Goal: Task Accomplishment & Management: Manage account settings

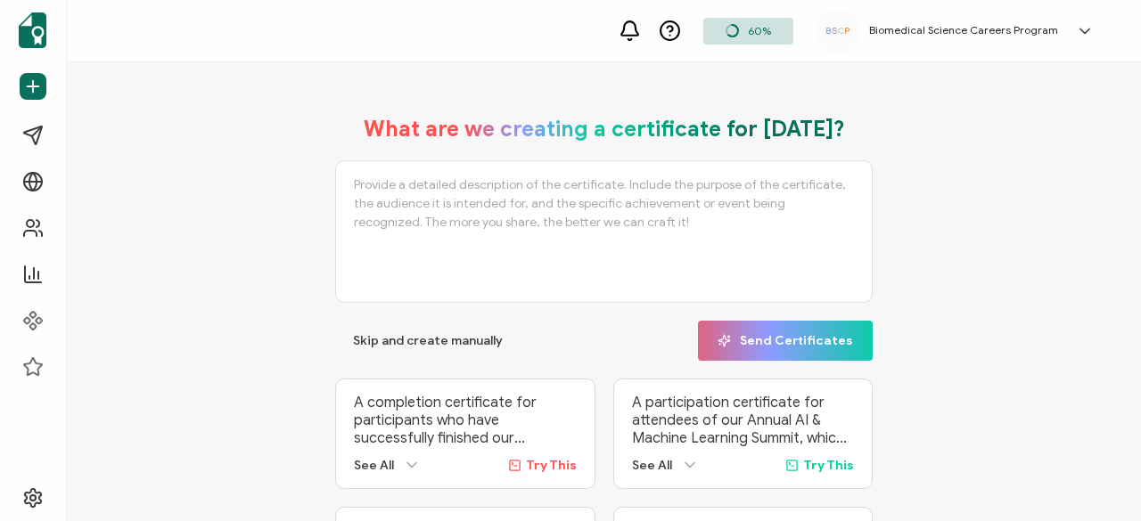
click at [946, 26] on h5 "Biomedical Science Careers Program" at bounding box center [963, 30] width 189 height 12
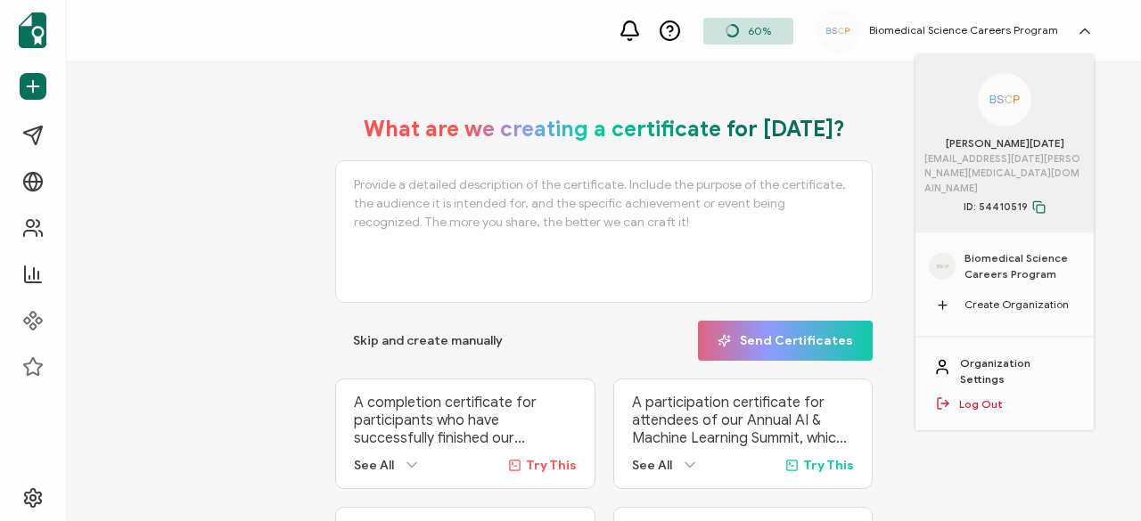
click at [965, 254] on span "Biomedical Science Careers Program" at bounding box center [1022, 266] width 116 height 32
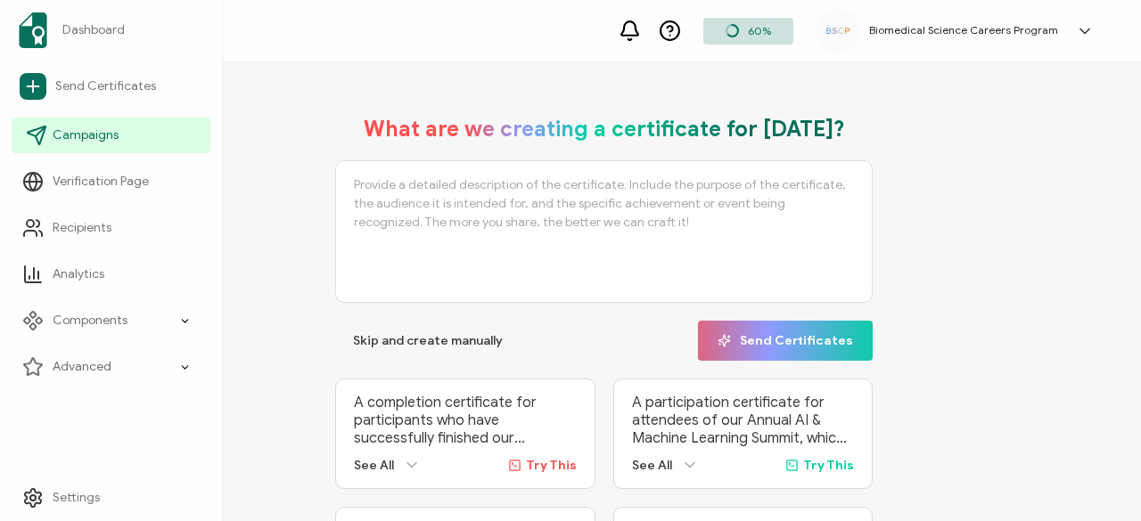
click at [62, 143] on span "Campaigns" at bounding box center [86, 136] width 66 height 18
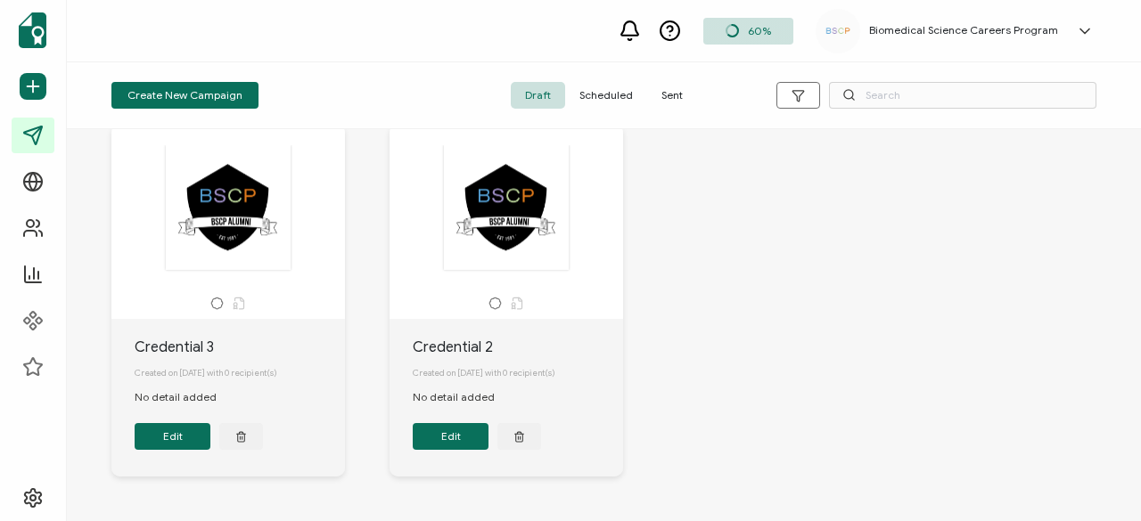
scroll to position [489, 0]
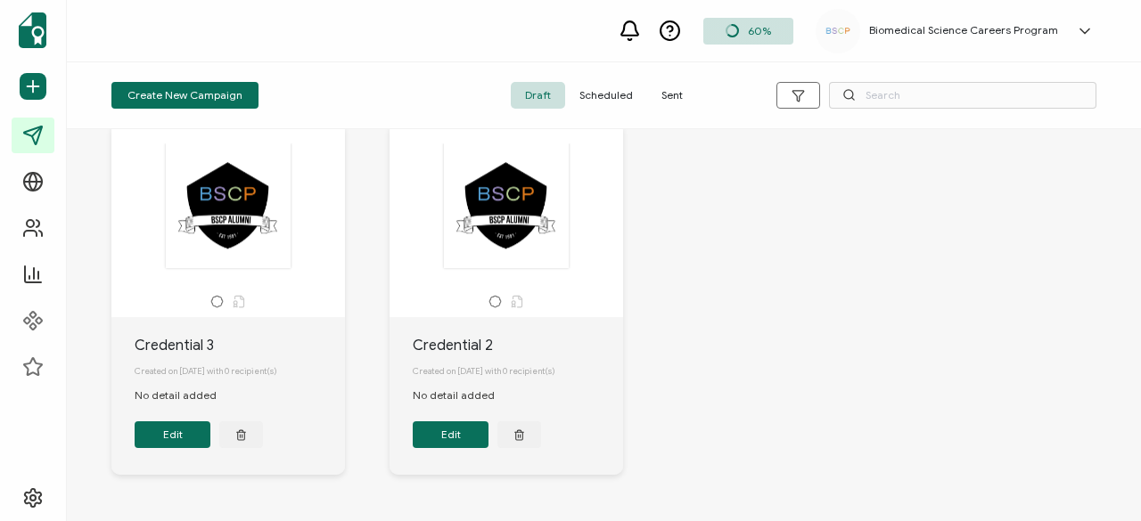
click at [681, 391] on div "Conference Participation Biomedical Science Careers Program Student: Certificat…" at bounding box center [604, 93] width 1020 height 889
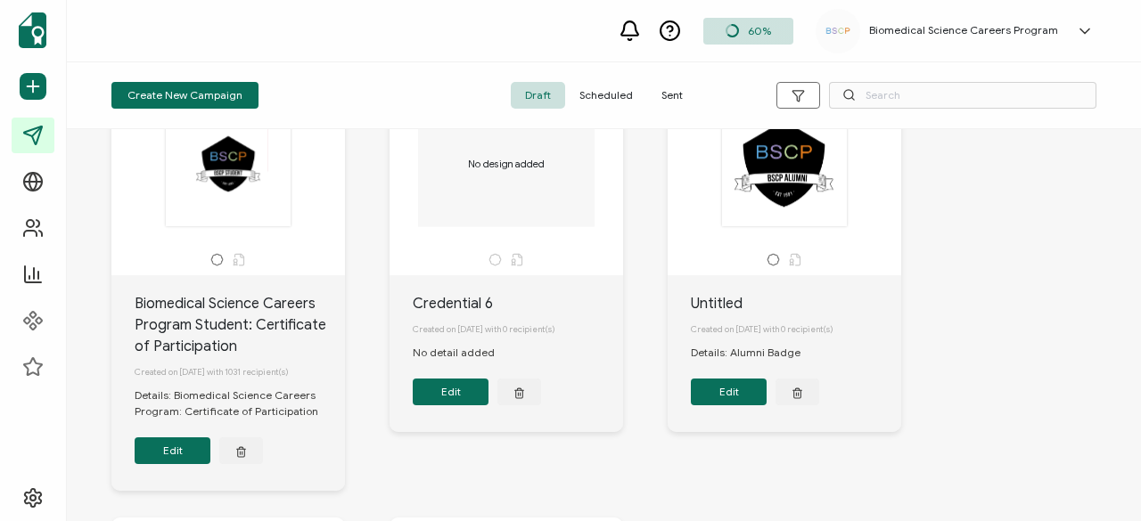
scroll to position [87, 0]
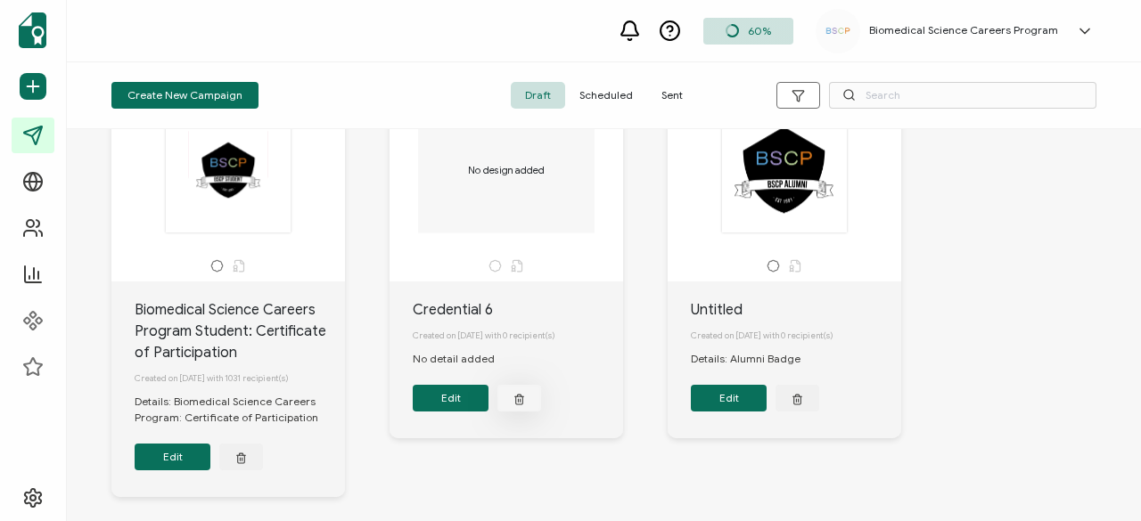
click at [517, 403] on icon "button" at bounding box center [519, 398] width 12 height 13
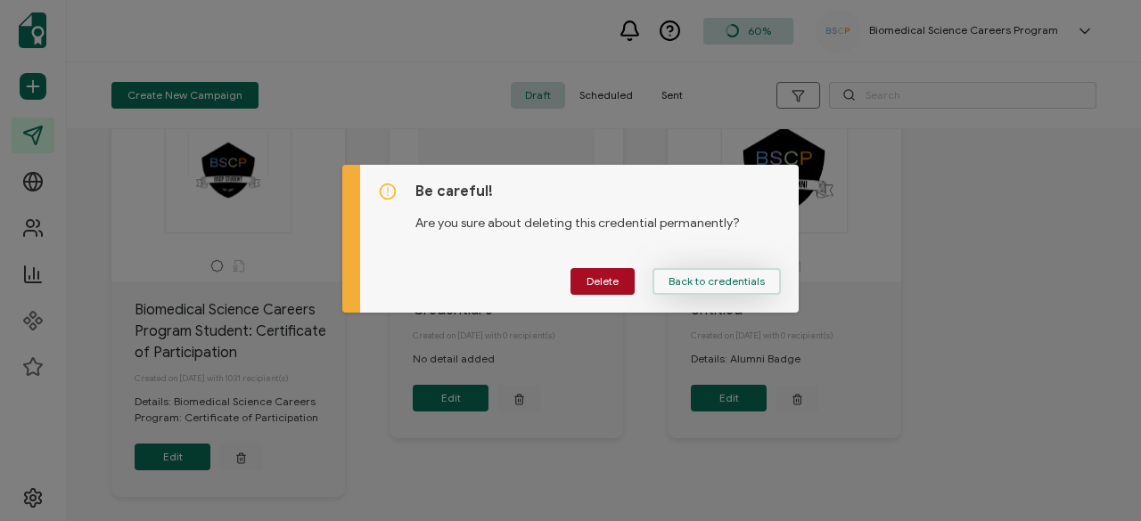
click at [684, 287] on span "Back to credentials" at bounding box center [716, 281] width 96 height 11
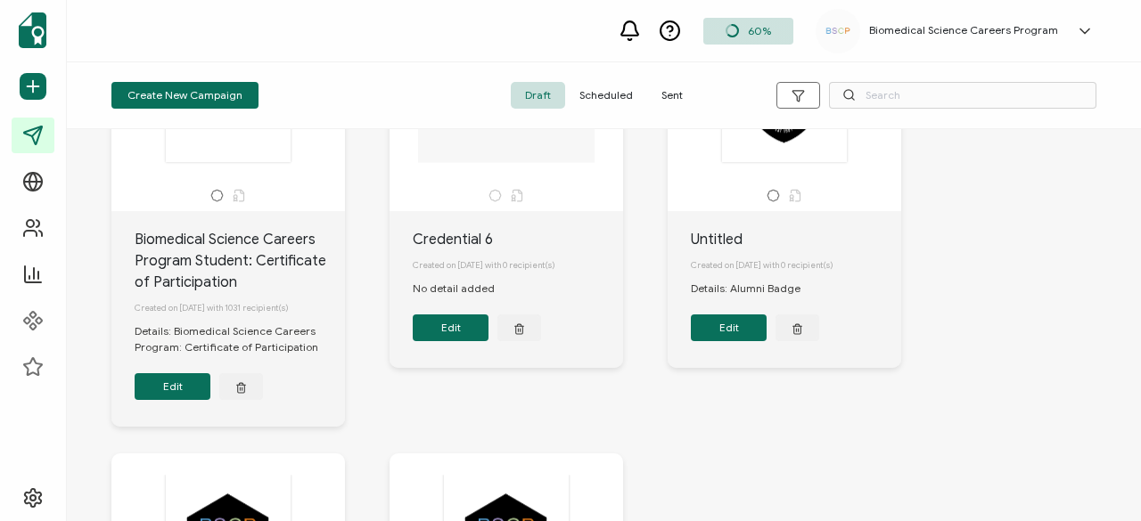
scroll to position [159, 0]
click at [515, 327] on icon "button" at bounding box center [519, 327] width 12 height 13
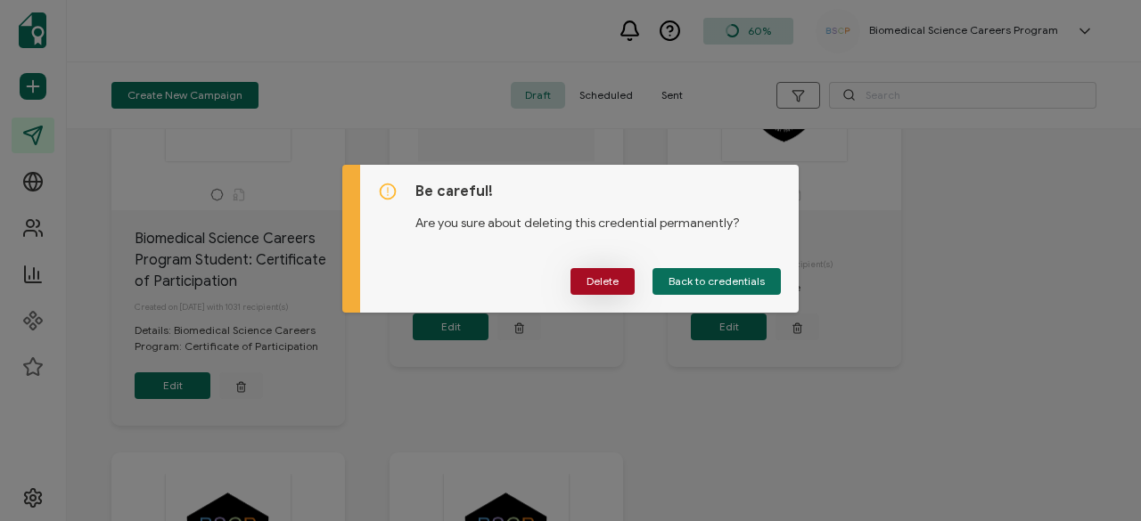
click at [602, 274] on button "Delete" at bounding box center [602, 281] width 64 height 27
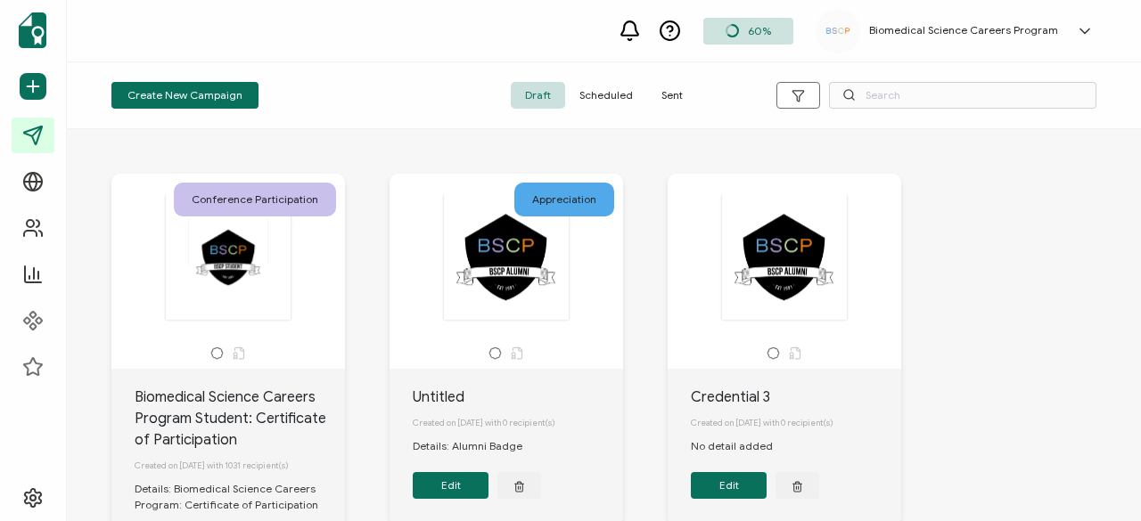
scroll to position [1, 0]
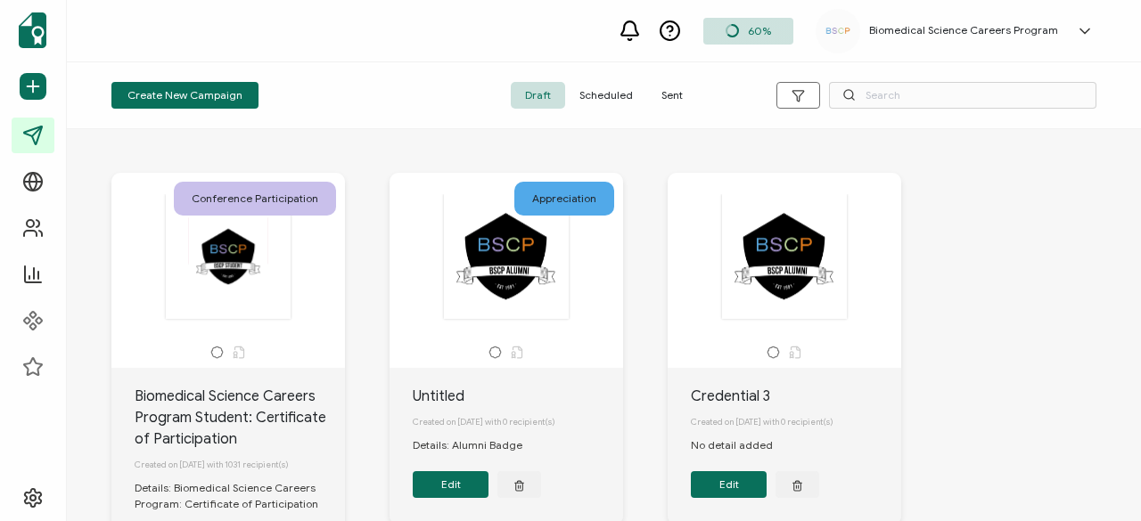
click at [673, 95] on span "Sent" at bounding box center [672, 95] width 50 height 27
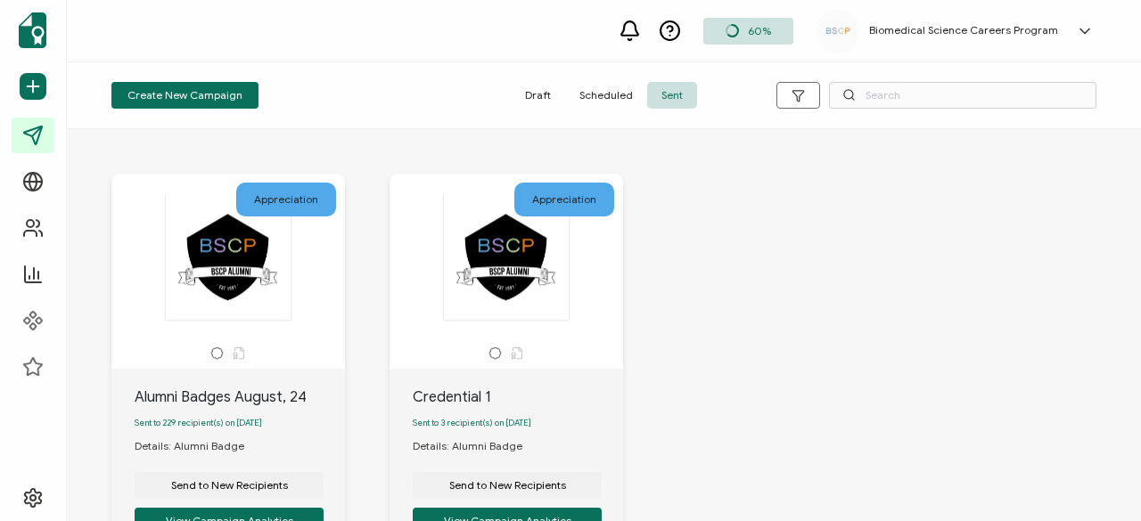
click at [617, 94] on span "Scheduled" at bounding box center [606, 95] width 82 height 27
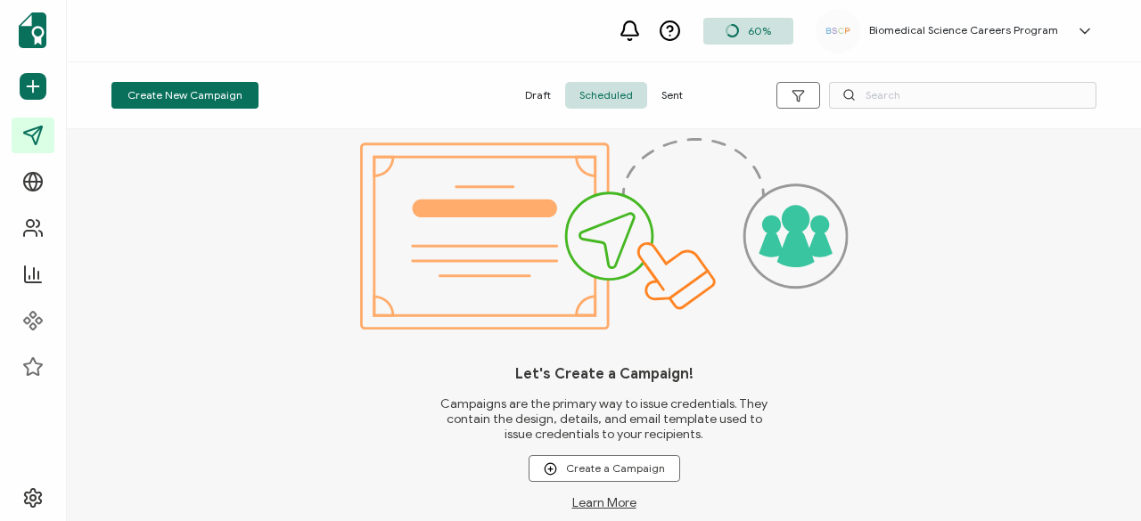
click at [535, 94] on span "Draft" at bounding box center [538, 95] width 54 height 27
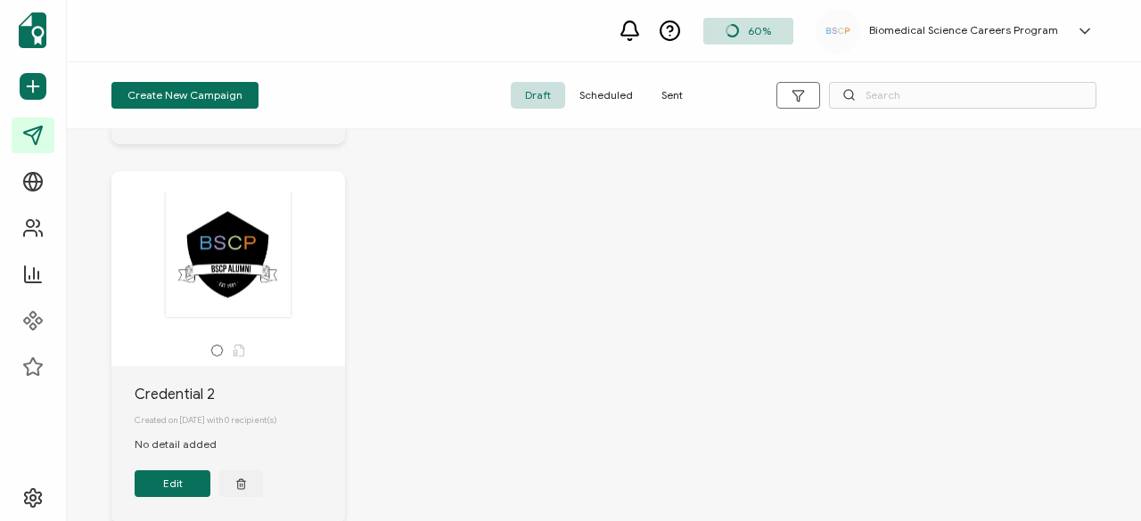
scroll to position [441, 0]
click at [246, 489] on icon "button" at bounding box center [241, 482] width 12 height 13
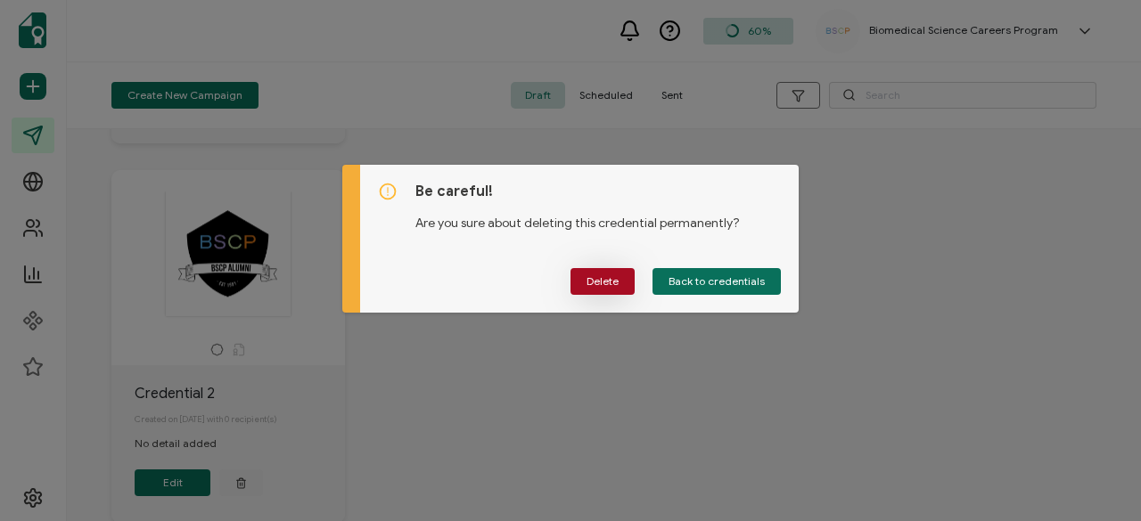
click at [598, 283] on span "Delete" at bounding box center [602, 281] width 32 height 11
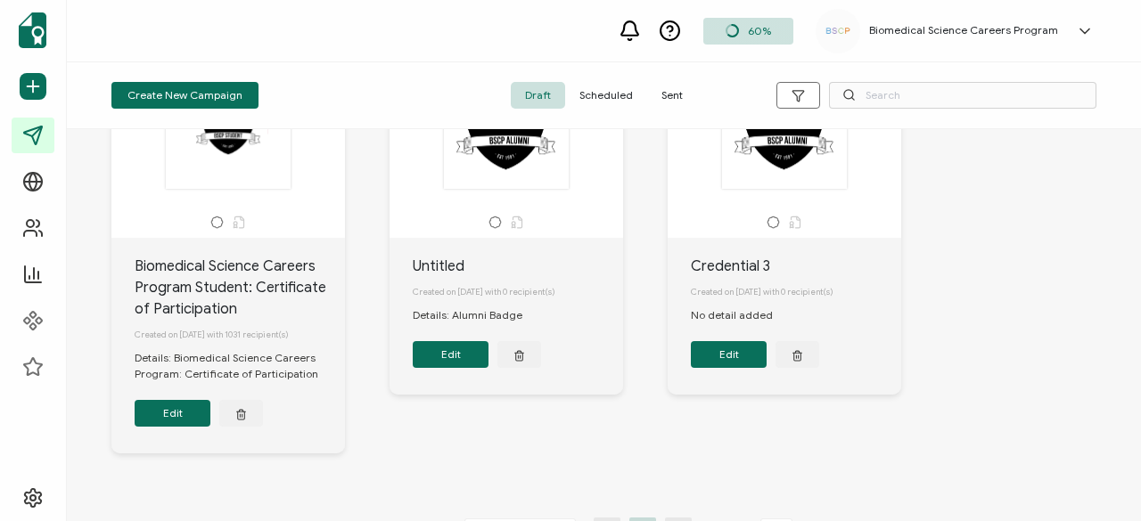
scroll to position [132, 0]
click at [178, 422] on button "Edit" at bounding box center [173, 412] width 76 height 27
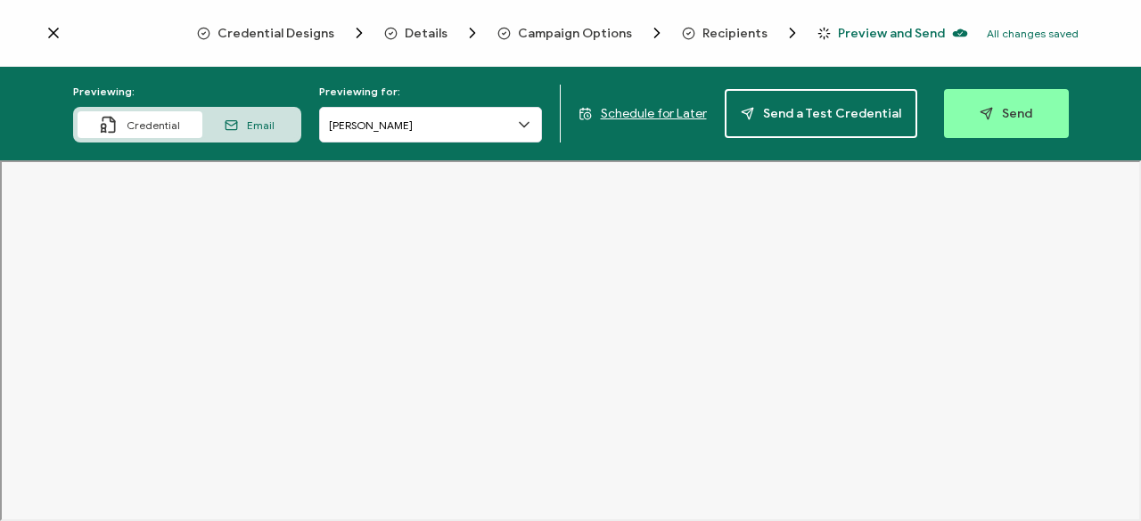
click at [424, 31] on span "Details" at bounding box center [426, 33] width 43 height 13
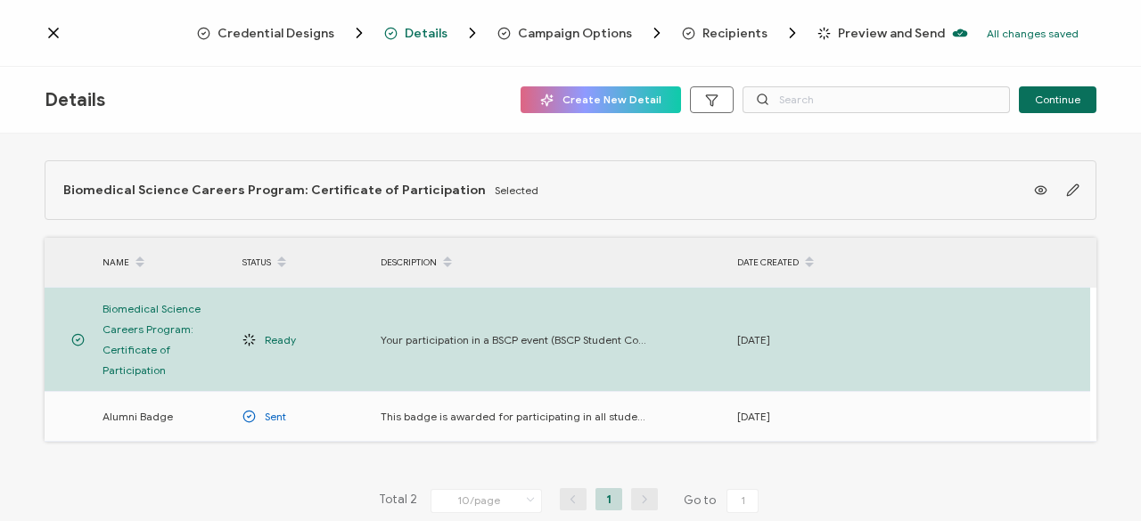
scroll to position [86, 0]
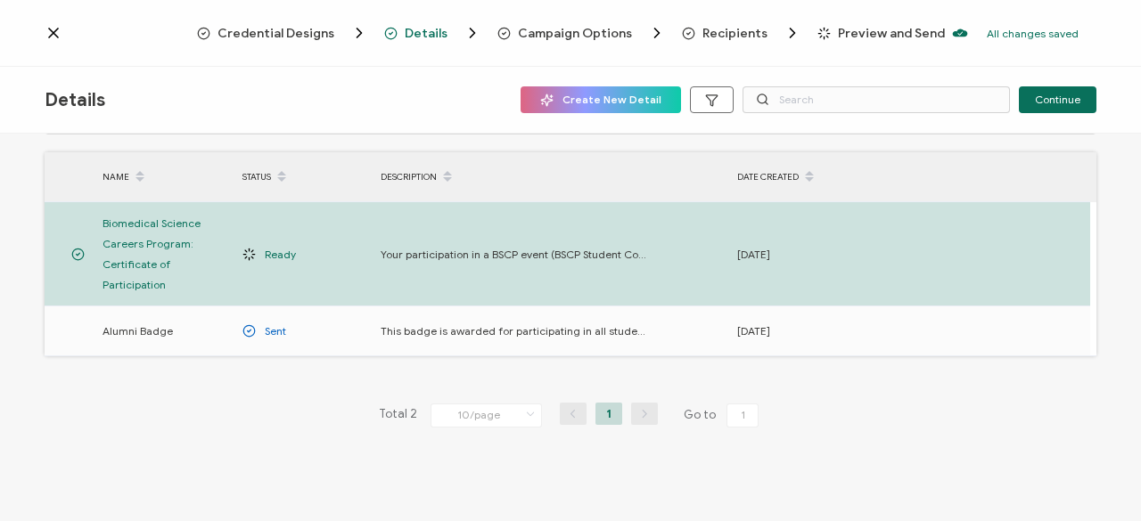
click at [561, 33] on span "Campaign Options" at bounding box center [575, 33] width 114 height 13
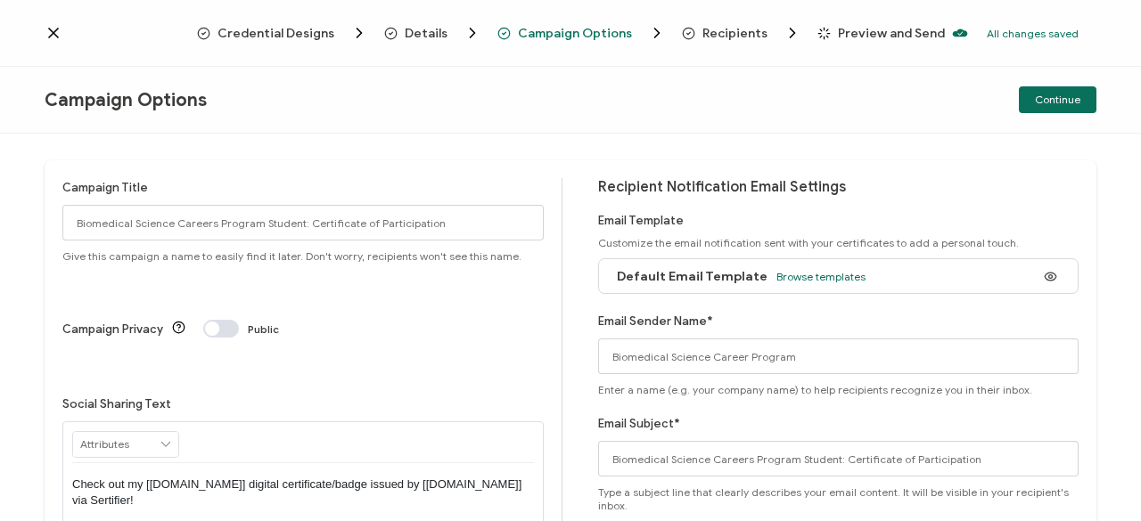
click at [292, 36] on span "Credential Designs" at bounding box center [275, 33] width 117 height 13
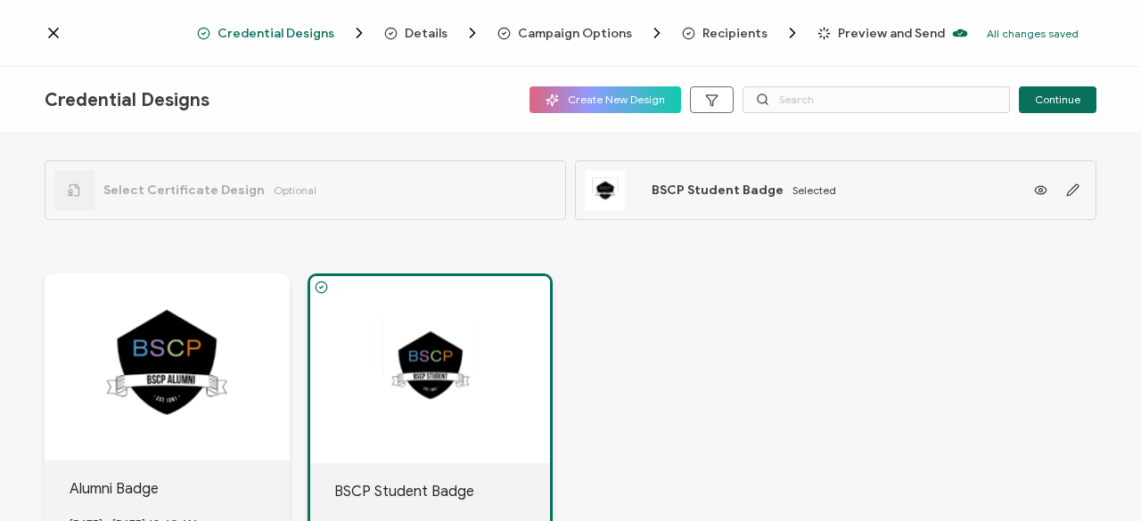
click at [422, 31] on span "Details" at bounding box center [426, 33] width 43 height 13
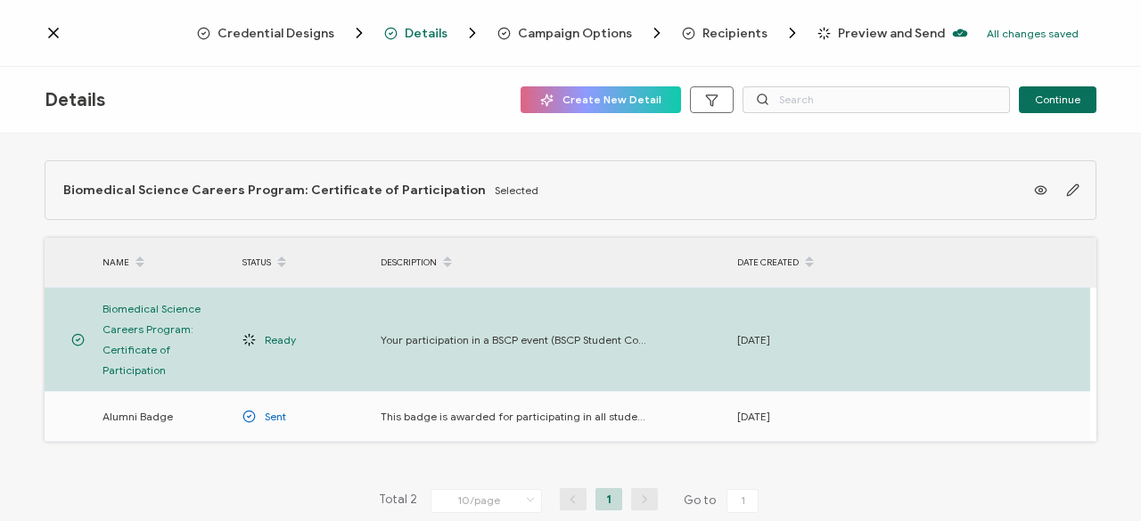
click at [539, 32] on span "Campaign Options" at bounding box center [575, 33] width 114 height 13
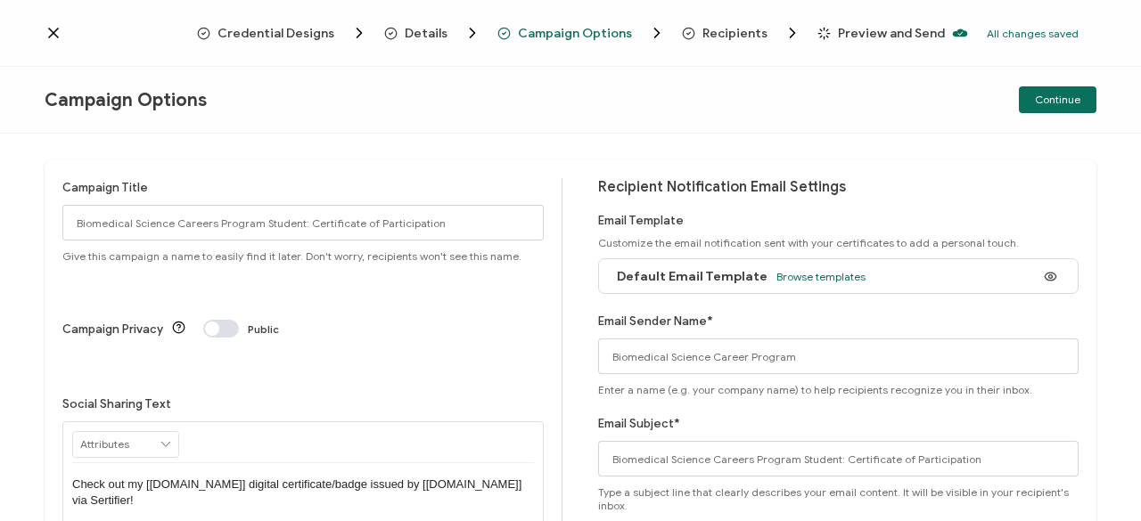
click at [728, 28] on span "Recipients" at bounding box center [734, 33] width 65 height 13
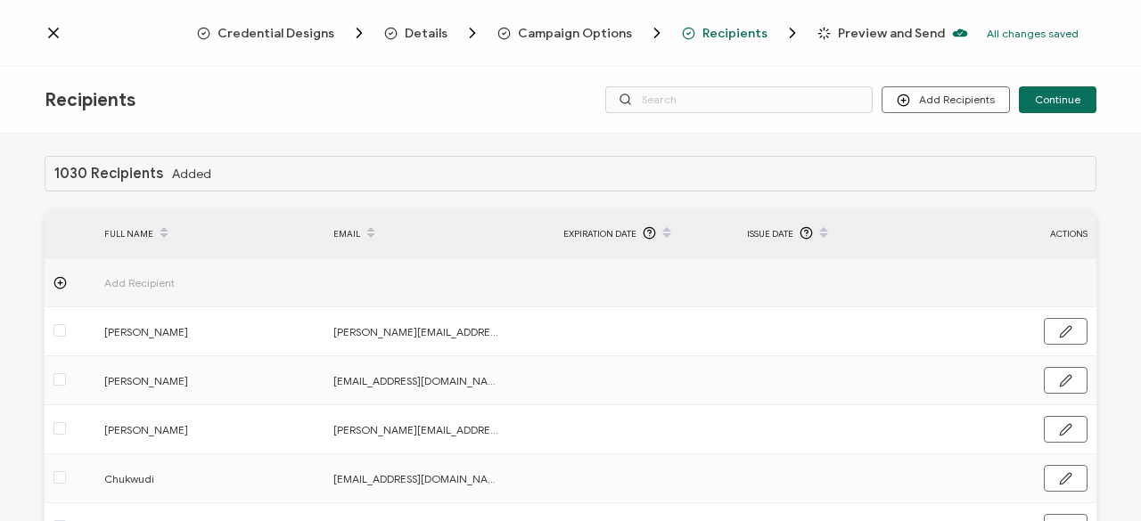
click at [856, 33] on span "Preview and Send" at bounding box center [891, 33] width 107 height 13
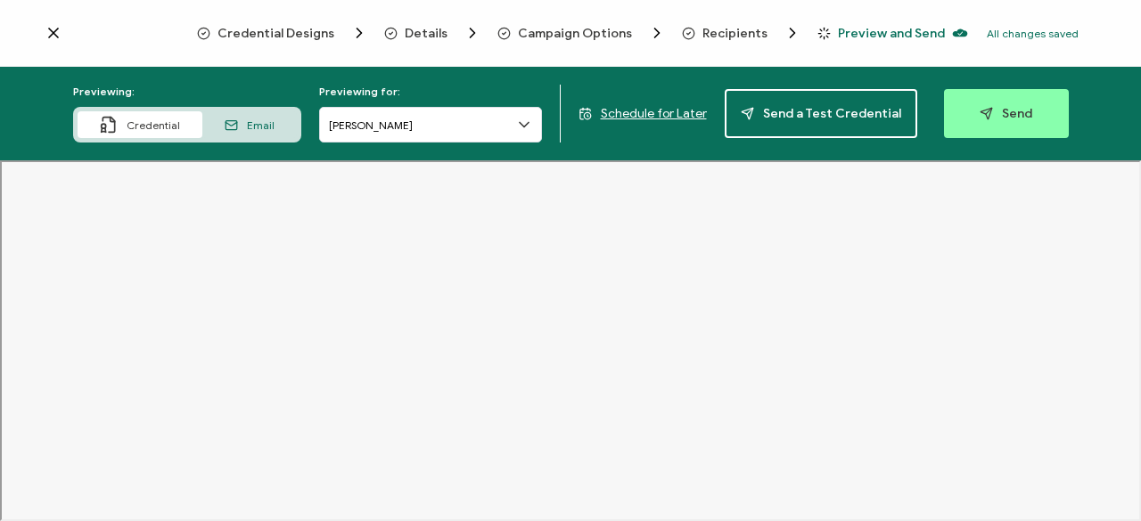
click at [255, 124] on span "Email" at bounding box center [261, 125] width 28 height 13
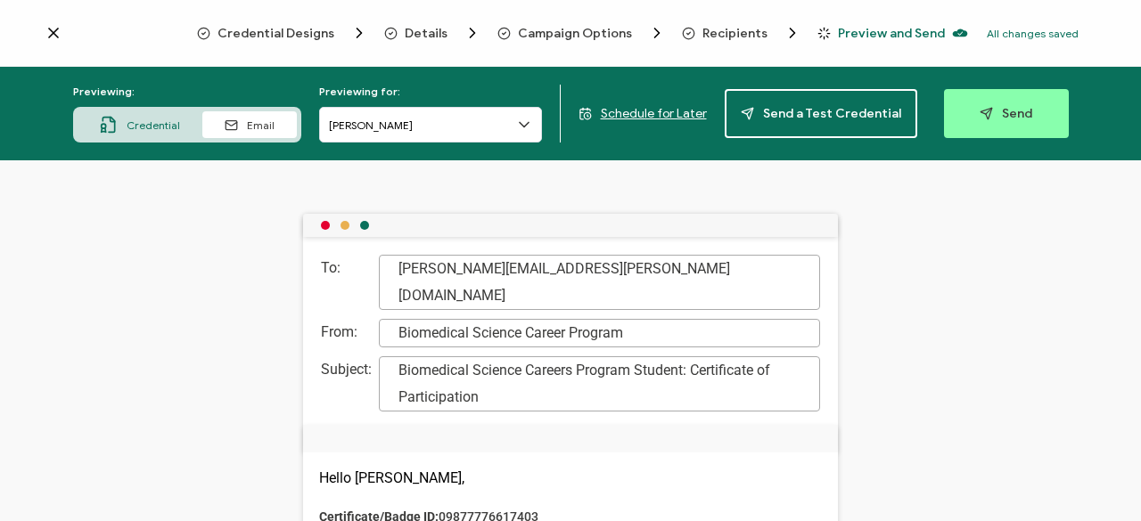
scroll to position [1, 0]
click at [260, 33] on span "Credential Designs" at bounding box center [275, 33] width 117 height 13
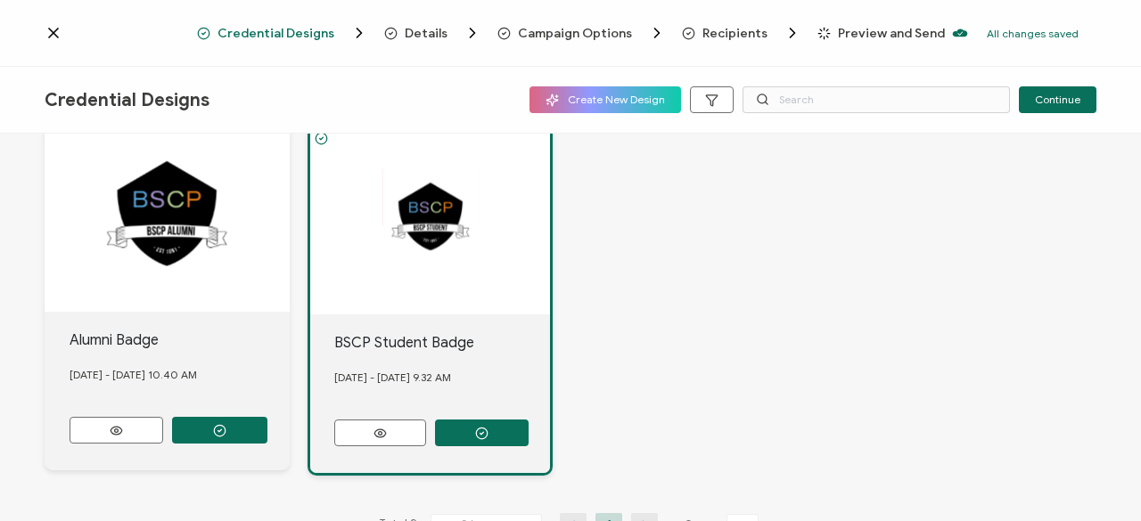
scroll to position [150, 0]
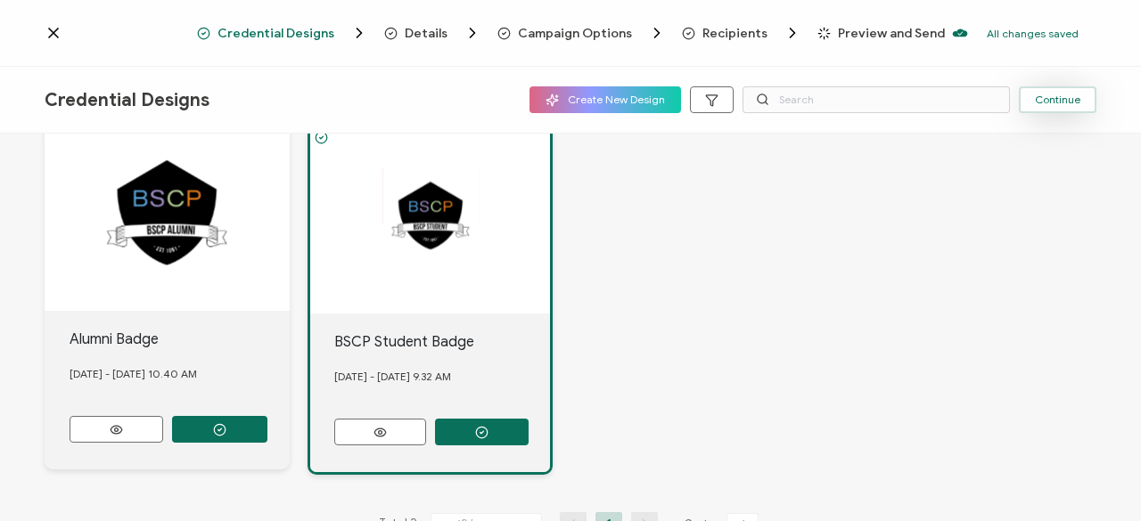
click at [1064, 101] on span "Continue" at bounding box center [1057, 99] width 45 height 11
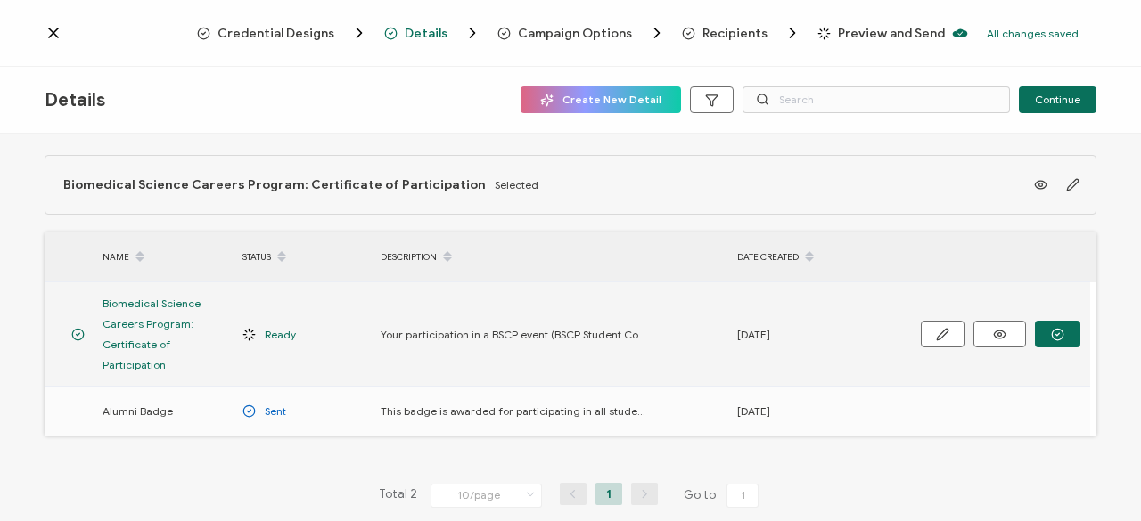
scroll to position [9, 0]
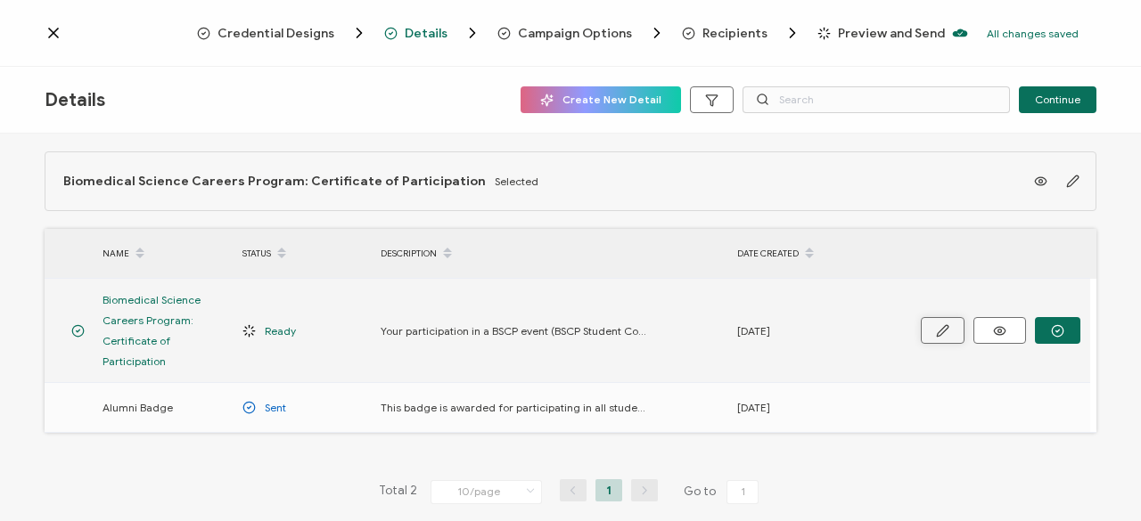
click at [948, 330] on icon "button" at bounding box center [942, 330] width 13 height 13
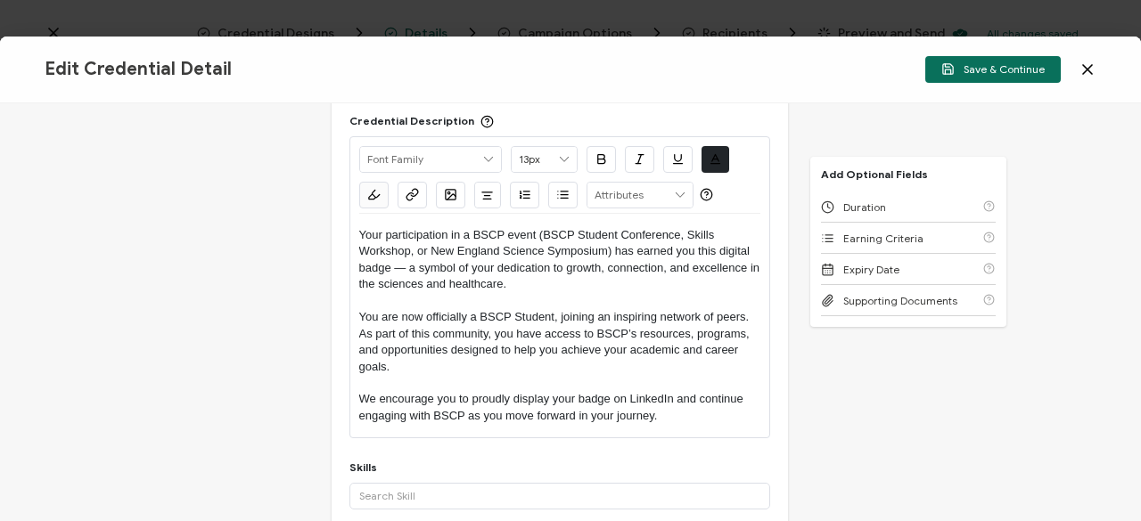
scroll to position [151, 0]
click at [478, 266] on p "Your participation in a BSCP event (BSCP Student Conference, Skills Workshop, o…" at bounding box center [559, 259] width 401 height 66
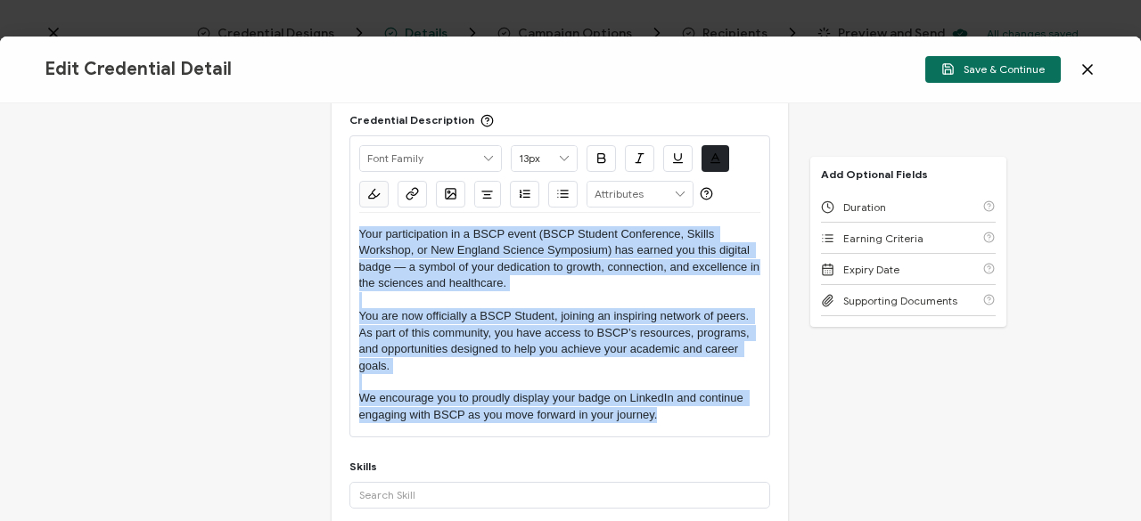
drag, startPoint x: 356, startPoint y: 229, endPoint x: 679, endPoint y: 432, distance: 381.3
click at [679, 432] on div "Your participation in a BSCP event (BSCP Student Conference, Skills Workshop, o…" at bounding box center [559, 325] width 401 height 224
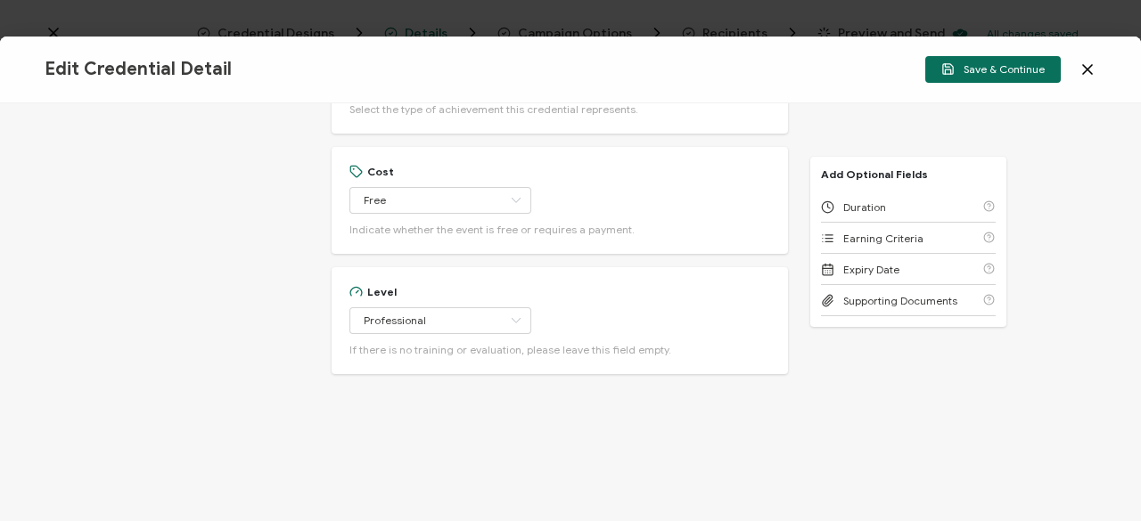
scroll to position [791, 0]
click at [998, 62] on span "Save & Continue" at bounding box center [992, 68] width 103 height 13
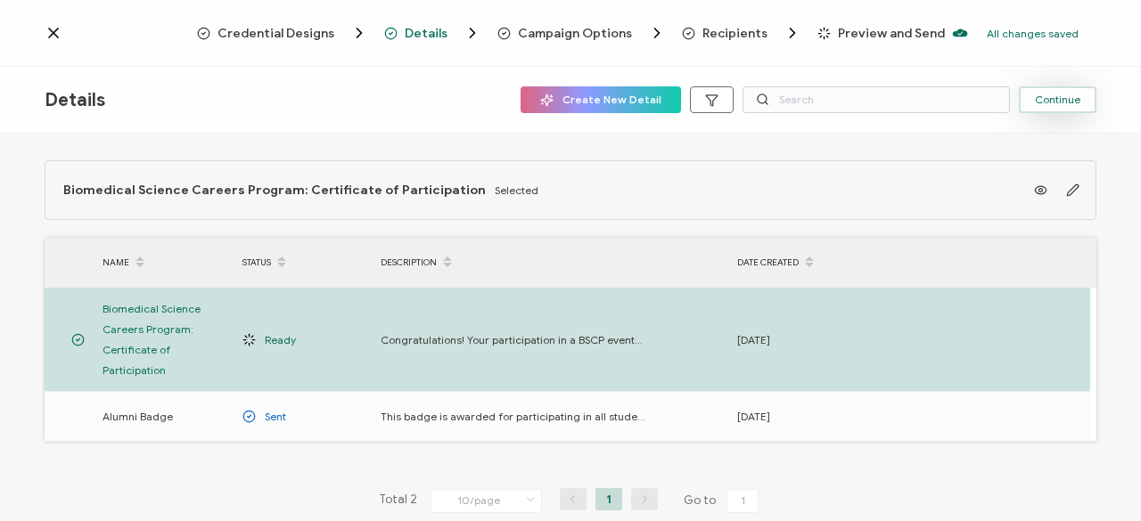
click at [1059, 94] on span "Continue" at bounding box center [1057, 99] width 45 height 11
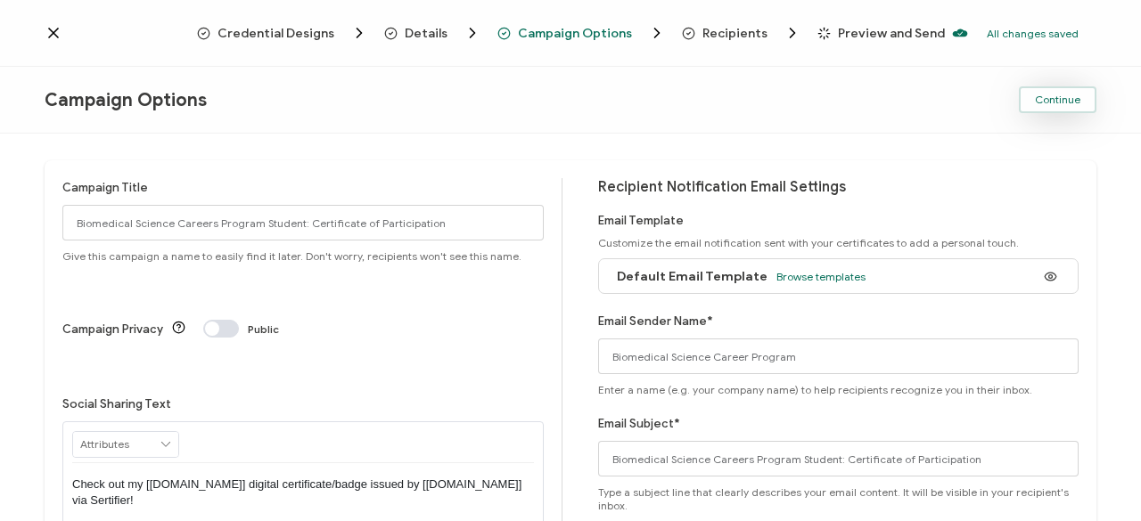
click at [1053, 99] on span "Continue" at bounding box center [1057, 99] width 45 height 11
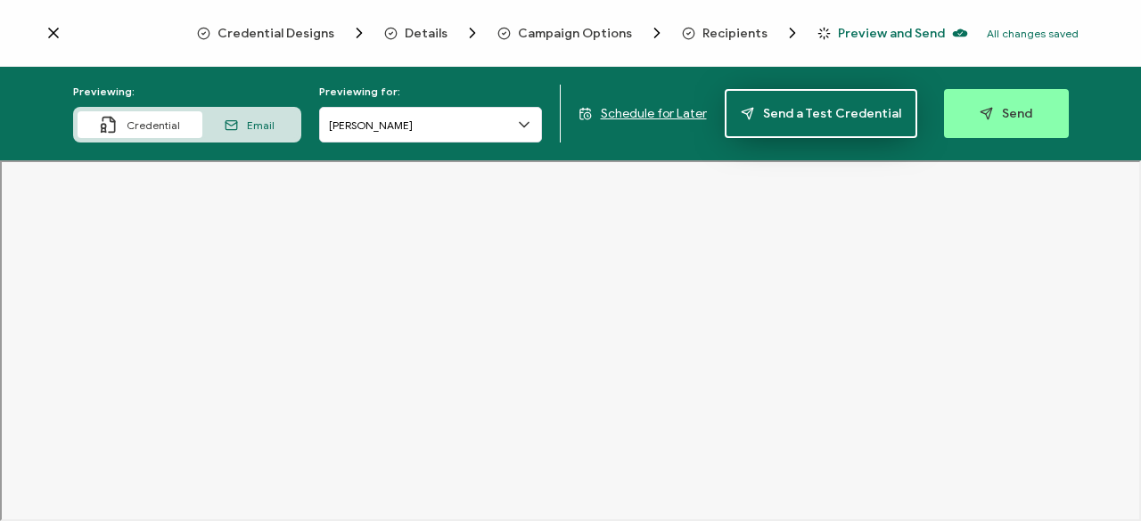
click at [799, 117] on span "Send a Test Credential" at bounding box center [821, 113] width 160 height 13
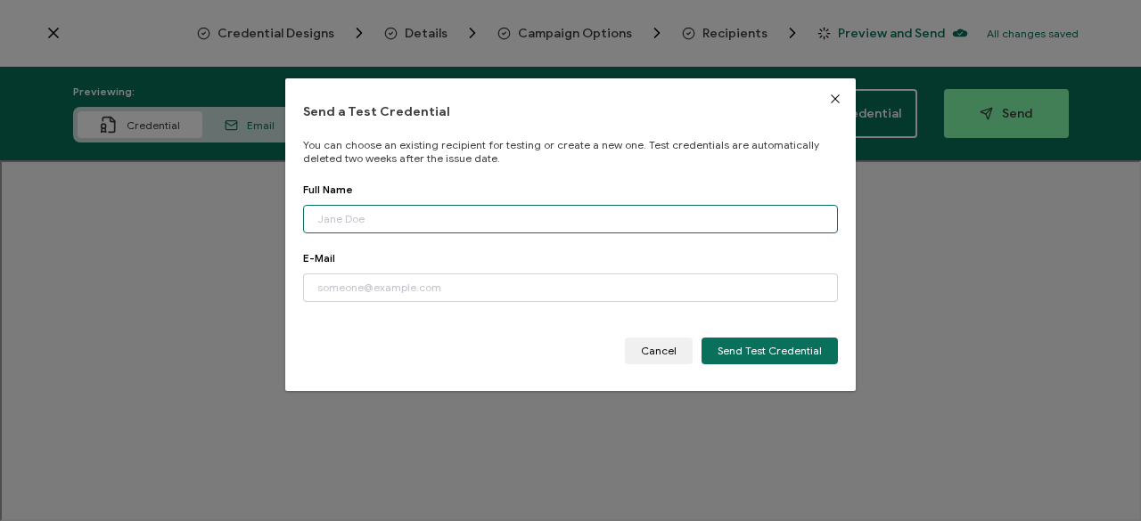
click at [638, 215] on input "dialog" at bounding box center [570, 219] width 535 height 29
type input "[PERSON_NAME]"
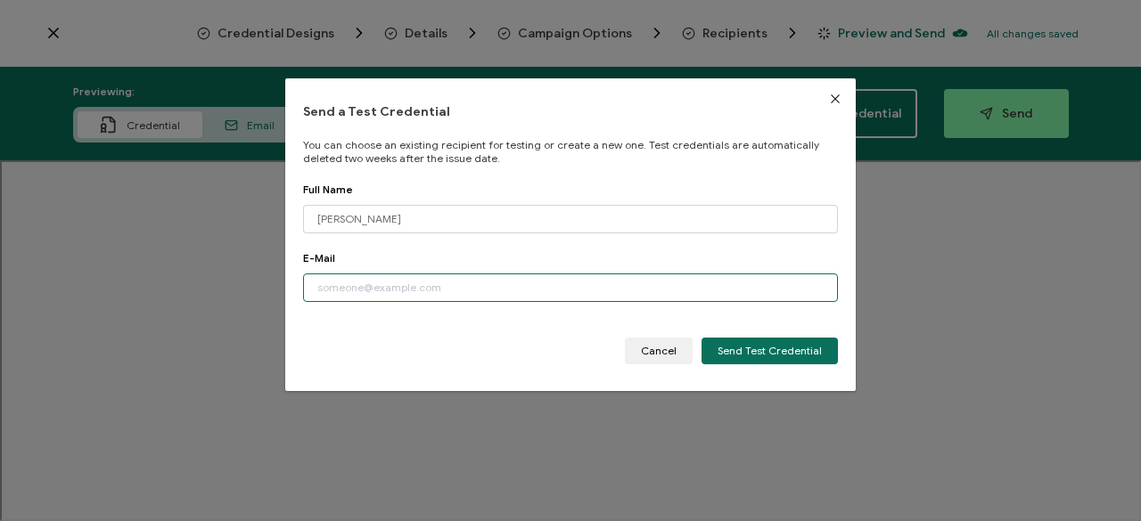
click at [585, 275] on input "dialog" at bounding box center [570, 288] width 535 height 29
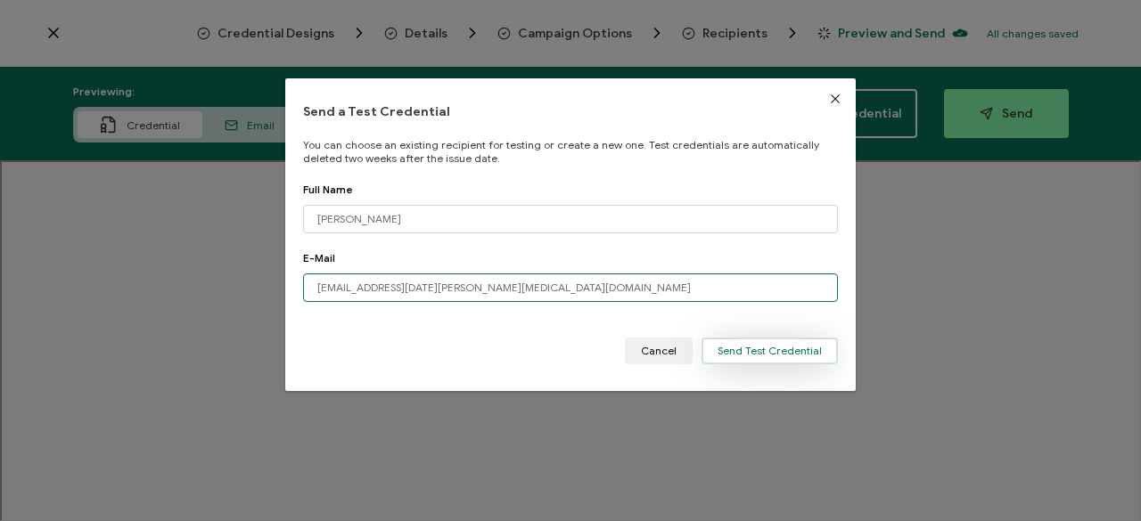
type input "[EMAIL_ADDRESS][DATE][PERSON_NAME][MEDICAL_DATA][DOMAIN_NAME]"
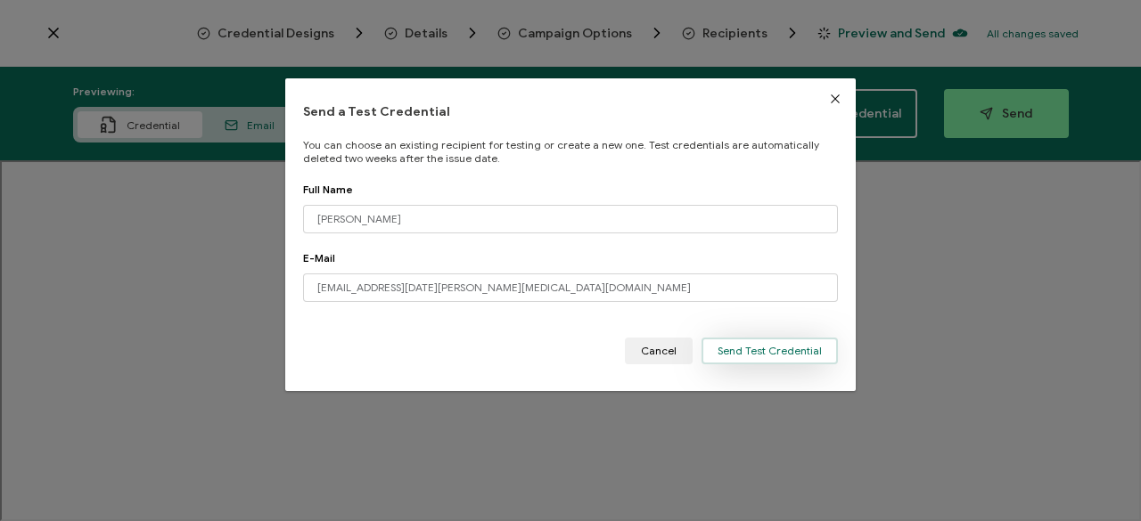
click at [722, 349] on span "Send Test Credential" at bounding box center [769, 351] width 104 height 11
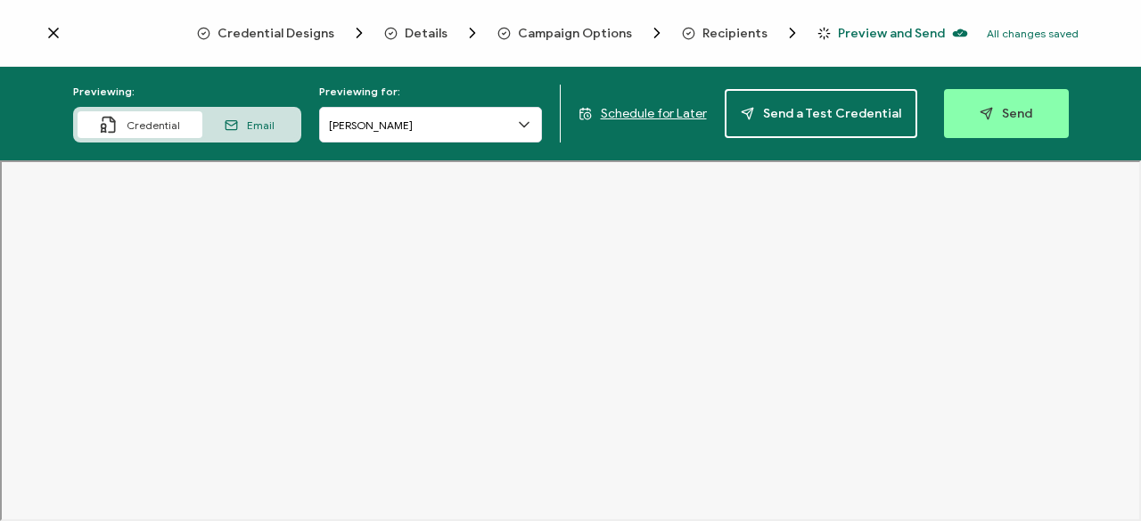
click at [528, 125] on icon at bounding box center [524, 125] width 9 height 4
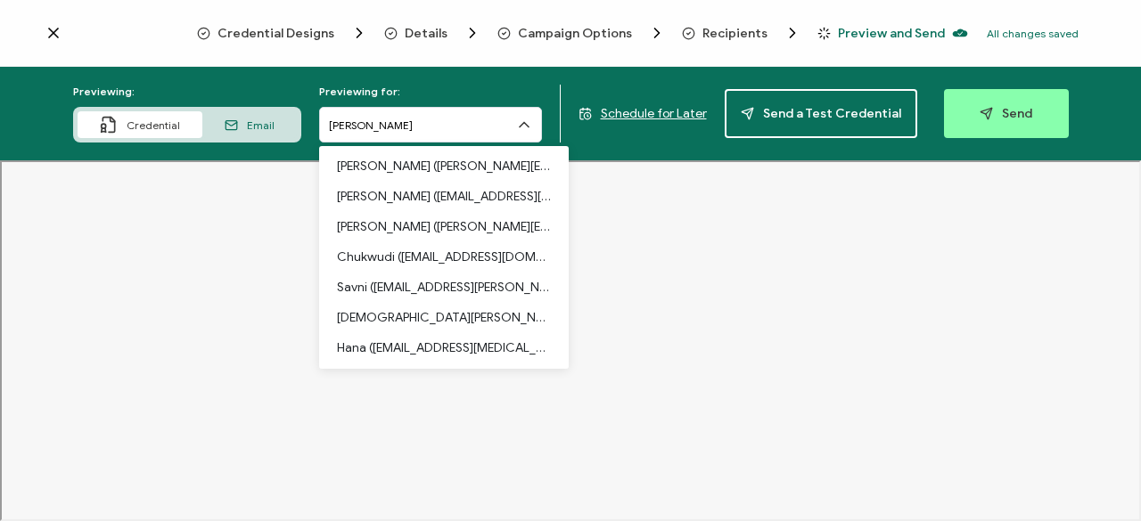
click at [528, 125] on icon at bounding box center [524, 125] width 9 height 4
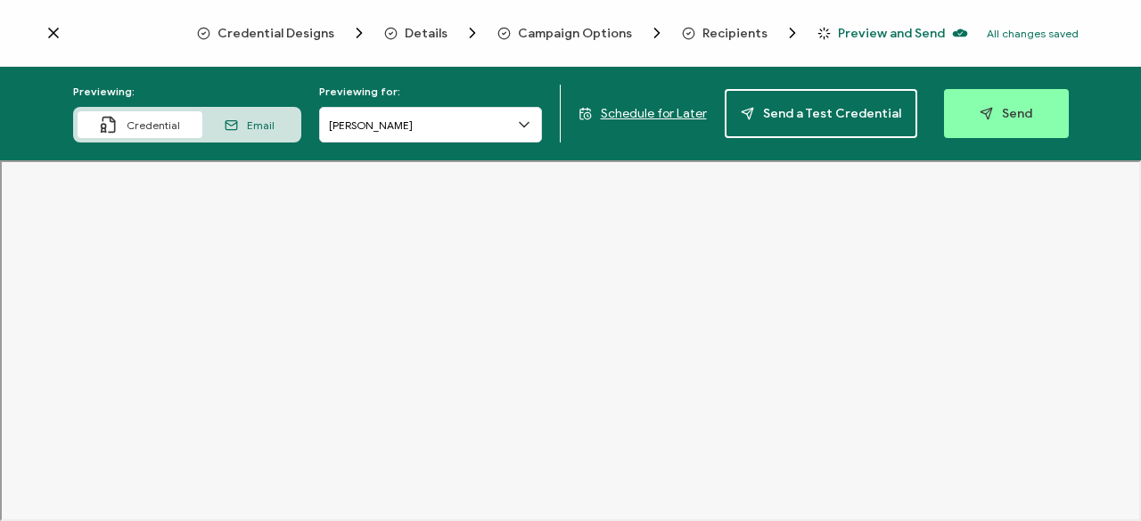
click at [718, 28] on span "Recipients" at bounding box center [734, 33] width 65 height 13
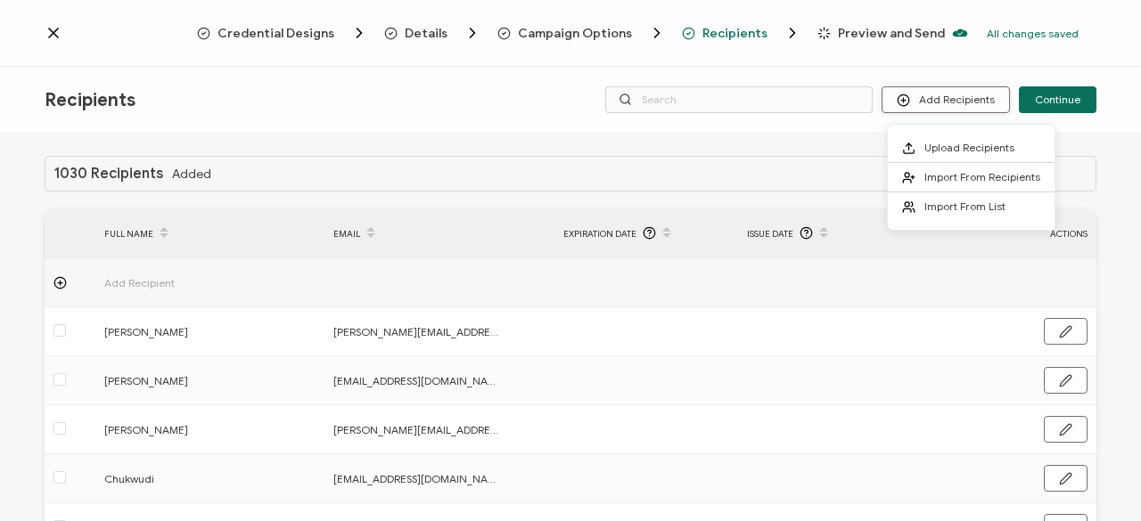
click at [993, 105] on button "Add Recipients" at bounding box center [945, 99] width 128 height 27
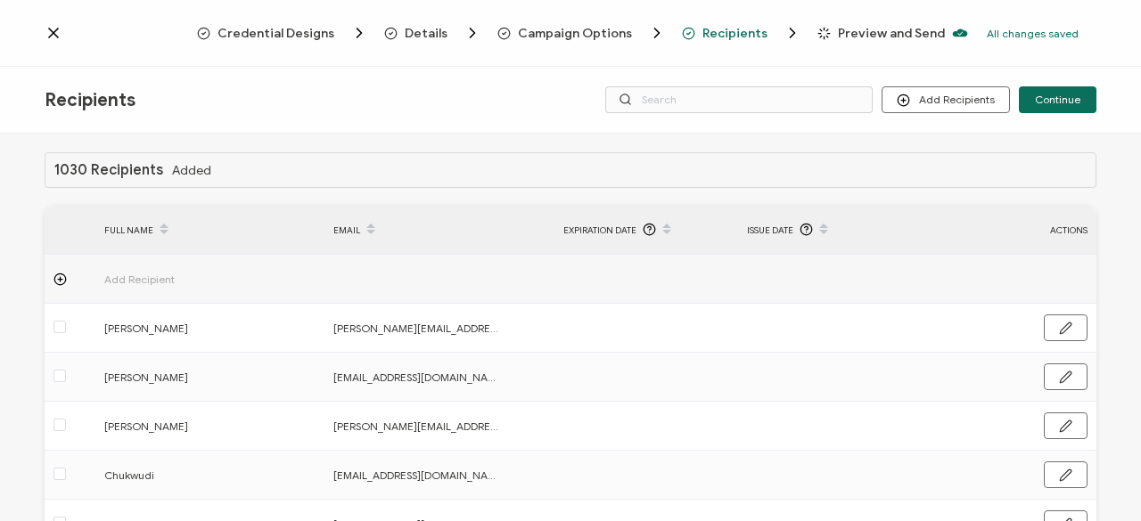
click at [160, 226] on icon at bounding box center [164, 223] width 9 height 9
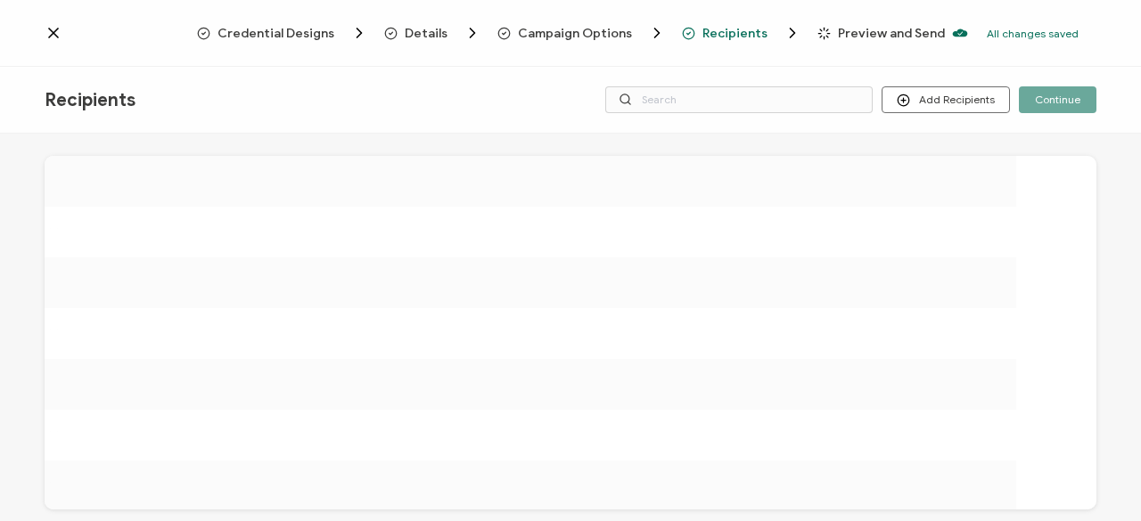
scroll to position [0, 0]
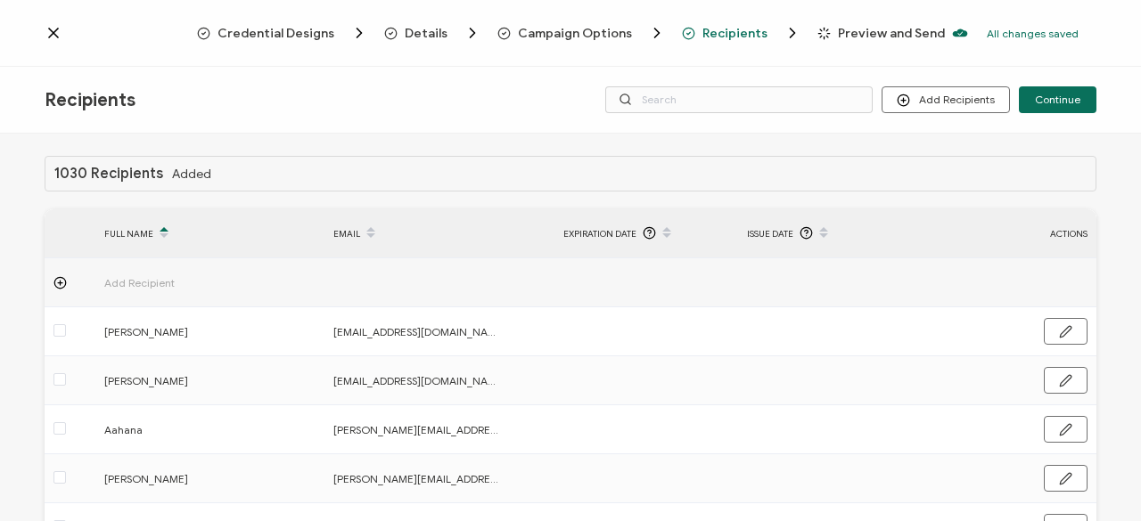
click at [133, 231] on div "FULL NAME" at bounding box center [210, 233] width 230 height 30
click at [160, 233] on icon at bounding box center [164, 237] width 9 height 9
